Goal: Information Seeking & Learning: Learn about a topic

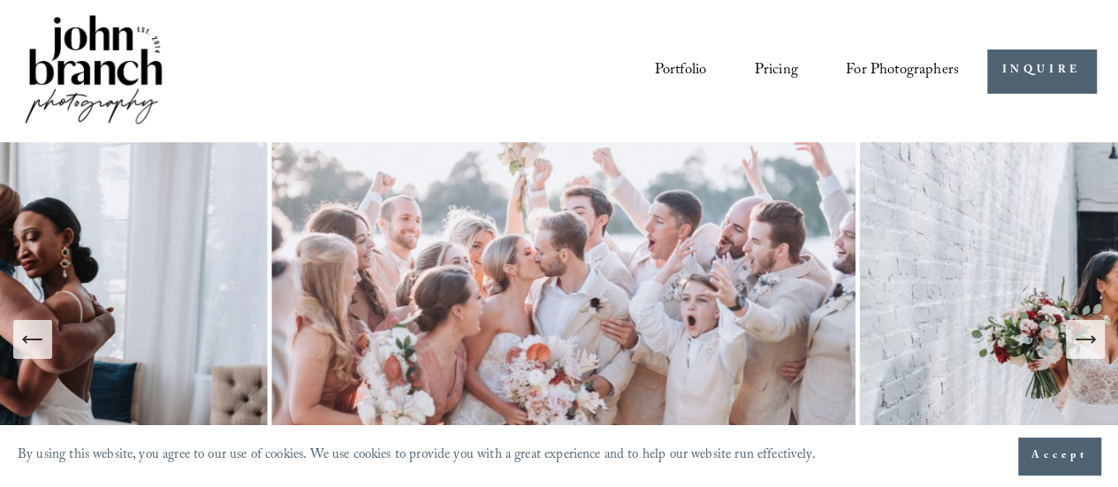
click at [684, 69] on link "Portfolio" at bounding box center [681, 71] width 52 height 32
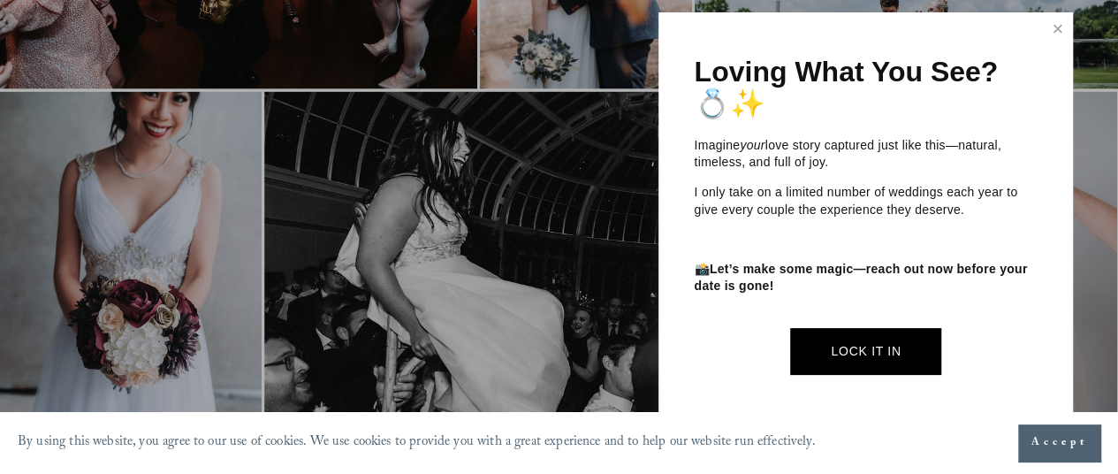
scroll to position [1980, 0]
click at [1057, 29] on link "Close" at bounding box center [1058, 29] width 27 height 28
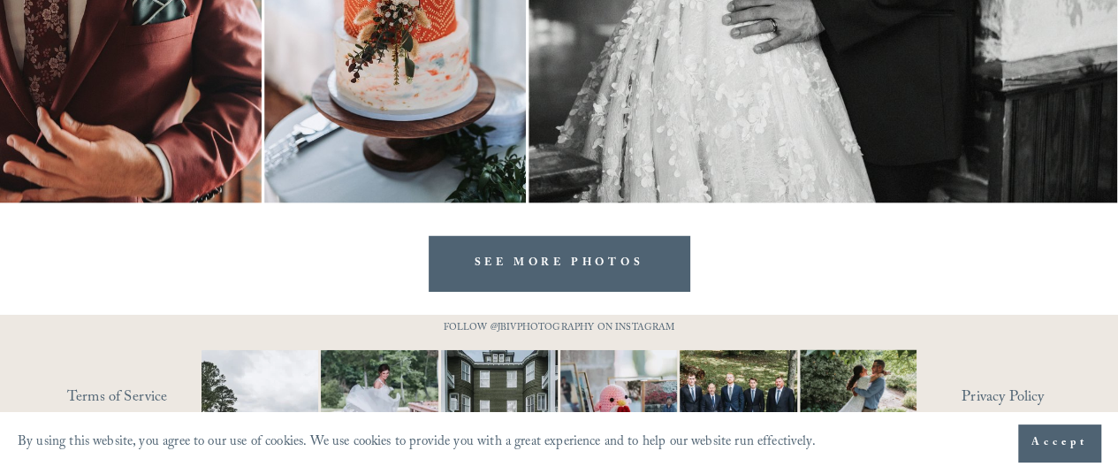
scroll to position [5753, 0]
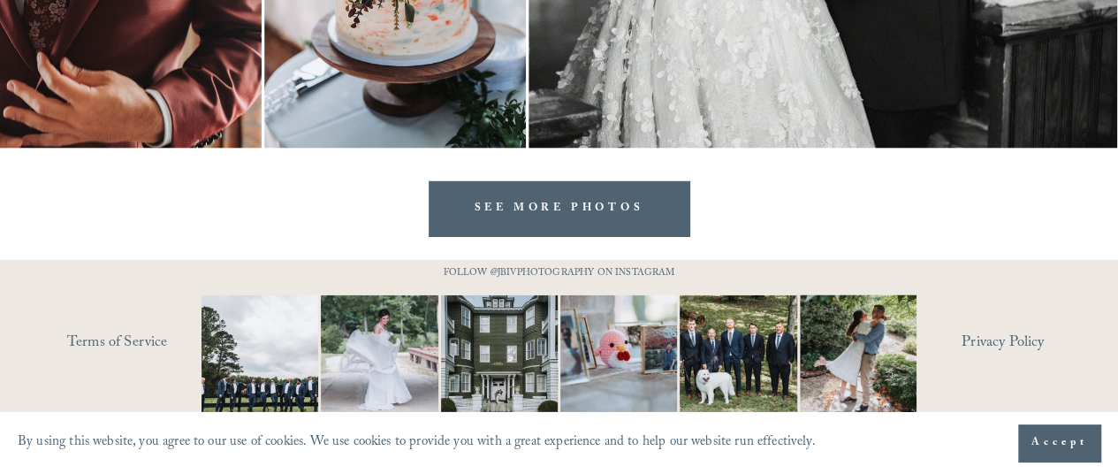
click at [542, 199] on link "SEE MORE PHOTOS" at bounding box center [559, 209] width 261 height 56
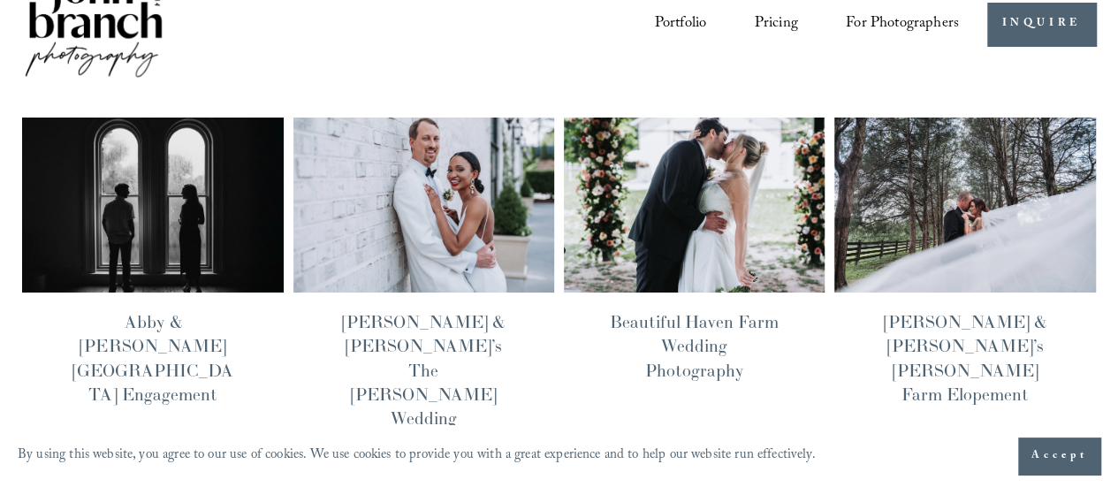
scroll to position [48, 0]
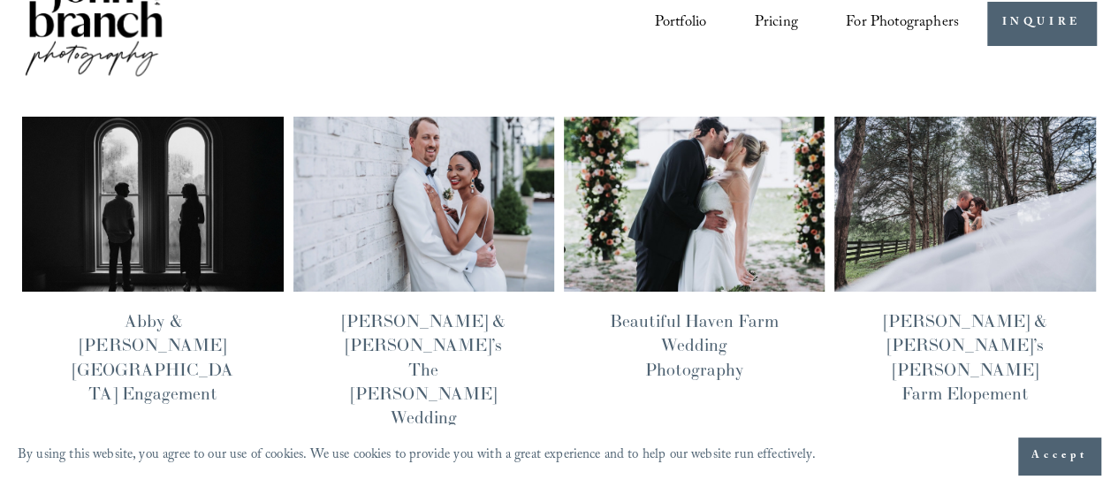
click at [146, 306] on div at bounding box center [152, 301] width 261 height 18
click at [158, 233] on img at bounding box center [152, 204] width 263 height 177
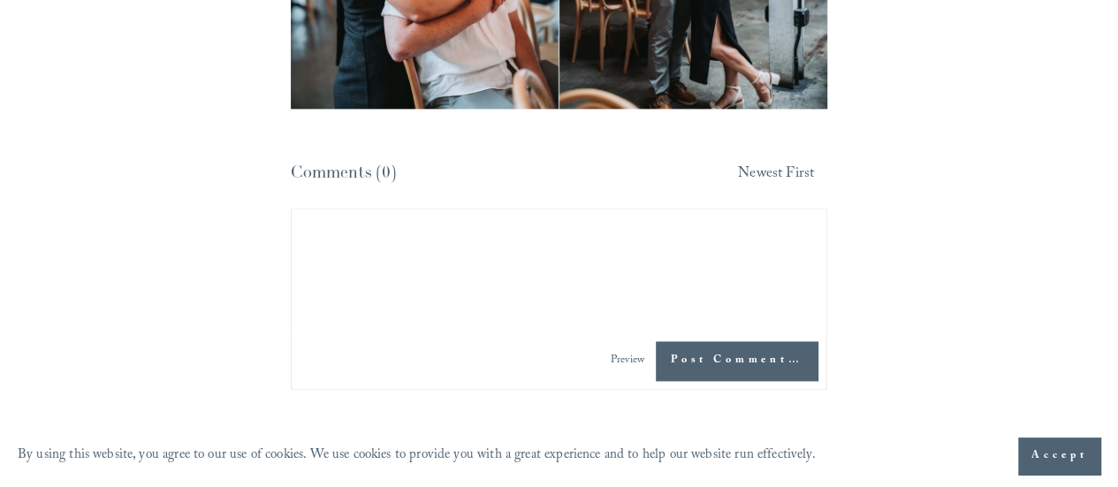
scroll to position [8031, 0]
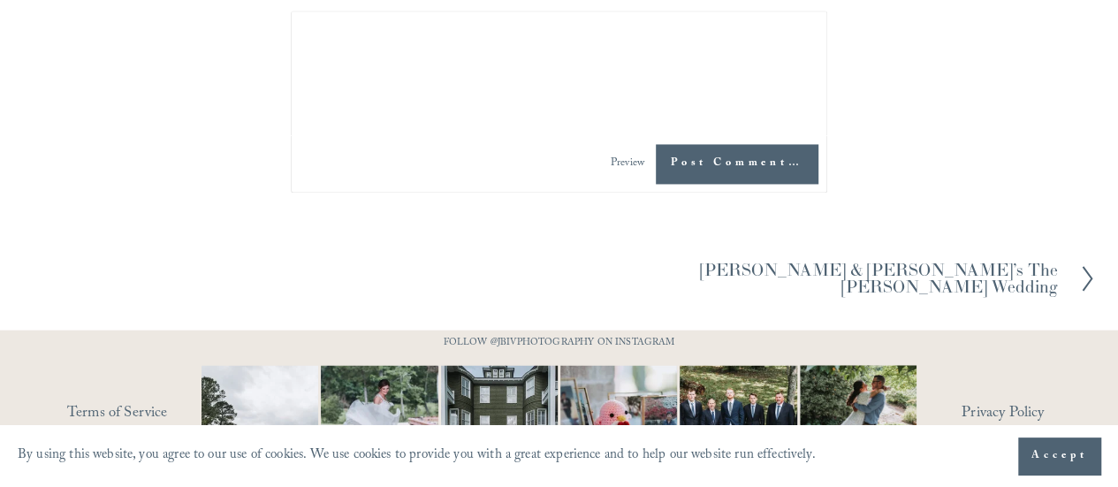
click at [866, 262] on h2 "Bella & Mike’s The Maxwell Raleigh Wedding" at bounding box center [809, 279] width 499 height 34
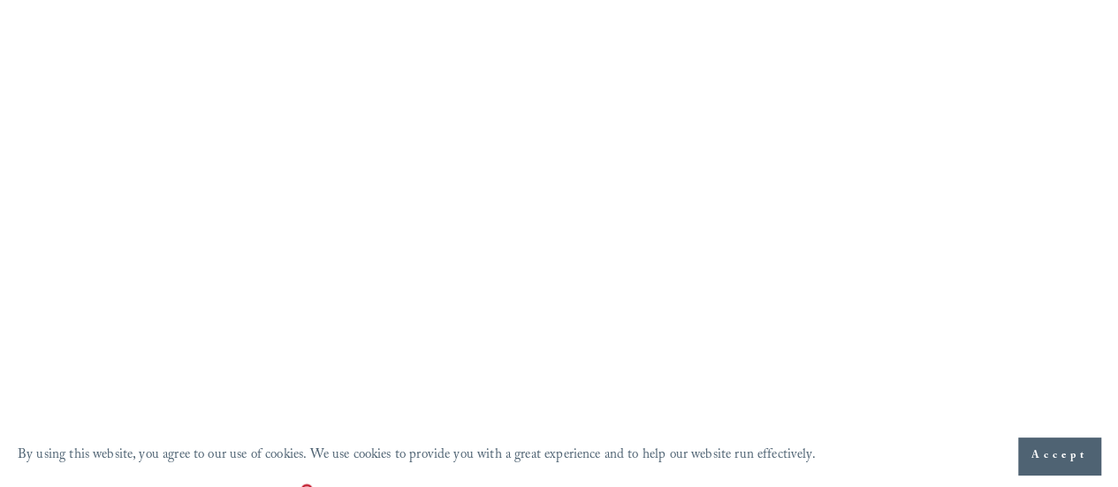
scroll to position [27484, 0]
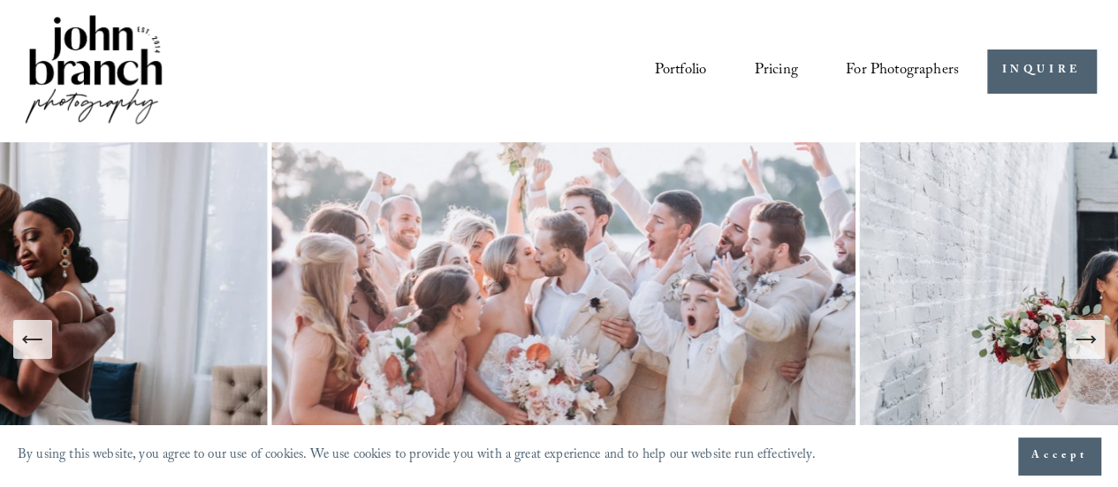
click at [771, 65] on link "Pricing" at bounding box center [775, 71] width 43 height 32
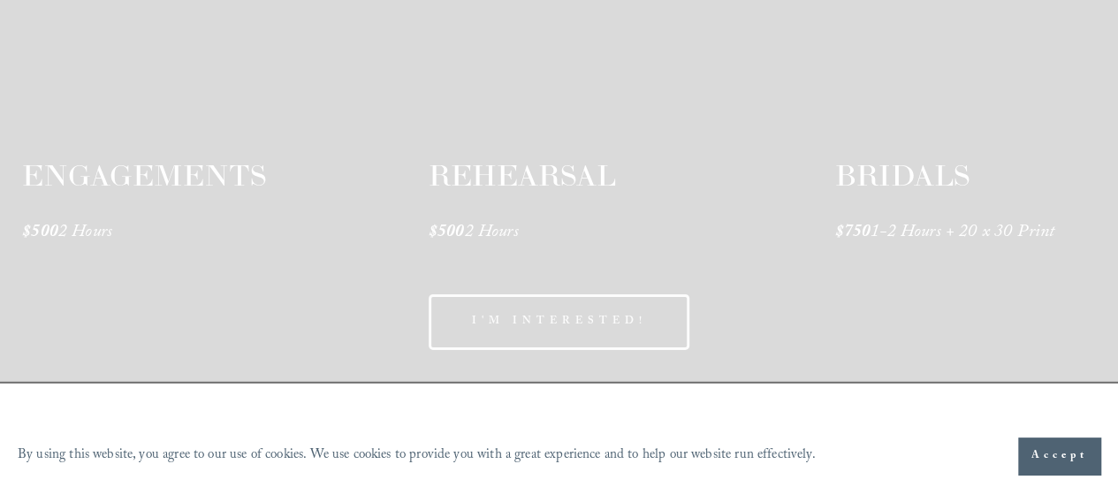
scroll to position [2888, 0]
